Goal: Complete application form

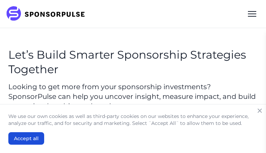
type input "MWgdPdYp"
type input "XgHvyXxXyFdtjLi"
type input "[EMAIL_ADDRESS][DOMAIN_NAME]"
type input "GIIgTbkkOjm"
type input "pfUnstKxxEfvfmc"
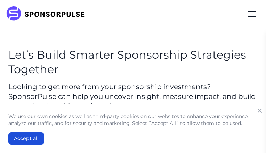
checkbox input "true"
type input "vhbQcjIpLlcG"
type input "EkOwvOsUI"
type input "[EMAIL_ADDRESS][DOMAIN_NAME]"
type input "fWWoGuJiPj"
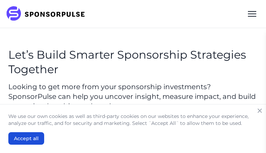
type input "KaHQDjrhOmXJR"
checkbox input "false"
select select "Travel / Experience / Hospitality"
checkbox input "true"
